Goal: Check status: Check status

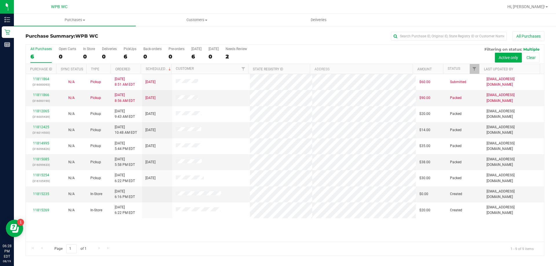
click at [42, 57] on div "6" at bounding box center [40, 56] width 21 height 7
click at [0, 0] on input "All Purchases 6" at bounding box center [0, 0] width 0 height 0
click at [44, 95] on link "11811866" at bounding box center [41, 95] width 16 height 4
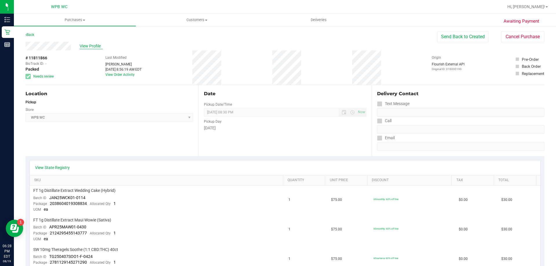
click at [100, 48] on span "View Profile" at bounding box center [91, 46] width 23 height 6
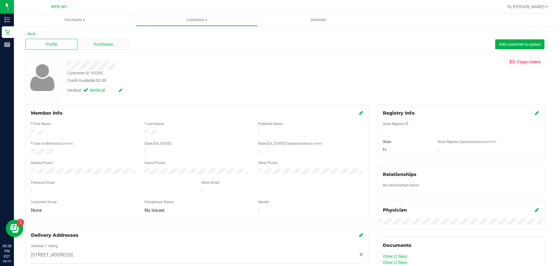
click at [102, 48] on div "Purchases" at bounding box center [103, 44] width 52 height 11
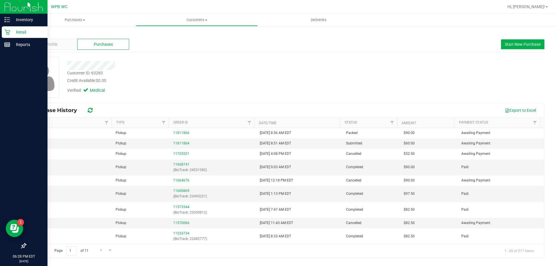
click at [6, 27] on div "Retail" at bounding box center [25, 32] width 46 height 12
